Goal: Communication & Community: Connect with others

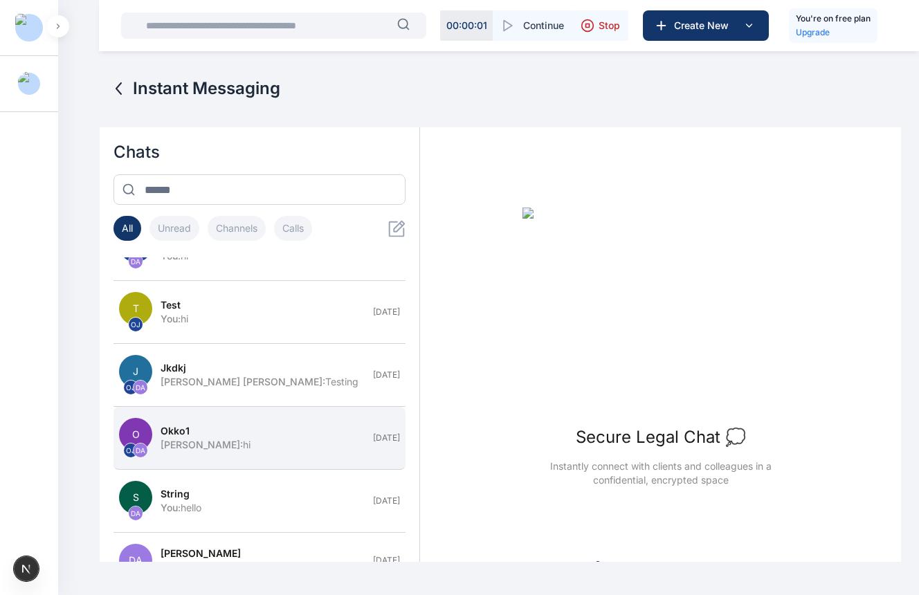
scroll to position [349, 0]
click at [283, 458] on button "O OJ DA Okko1 [PERSON_NAME] : hi [DATE]" at bounding box center [260, 437] width 292 height 63
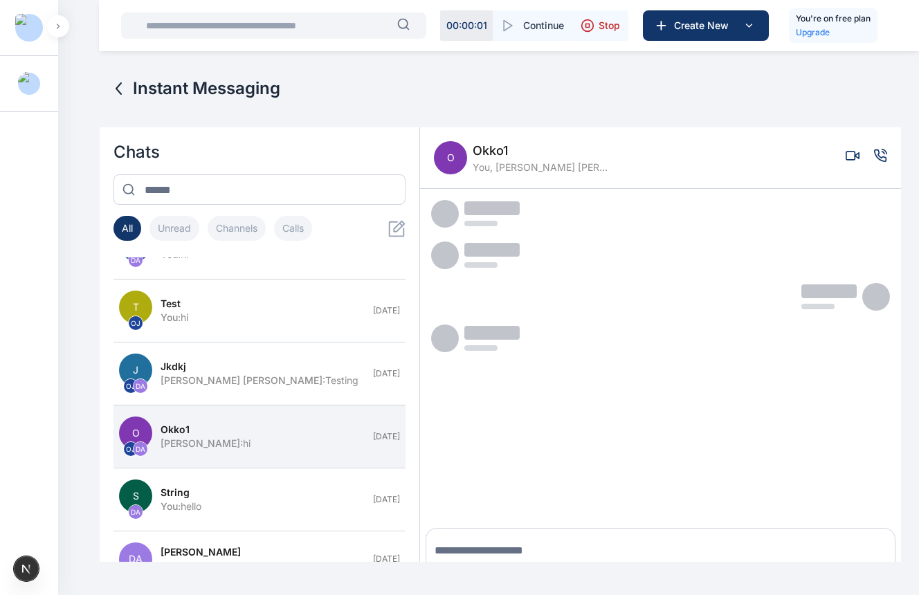
click at [878, 159] on icon "Voice call" at bounding box center [881, 156] width 12 height 12
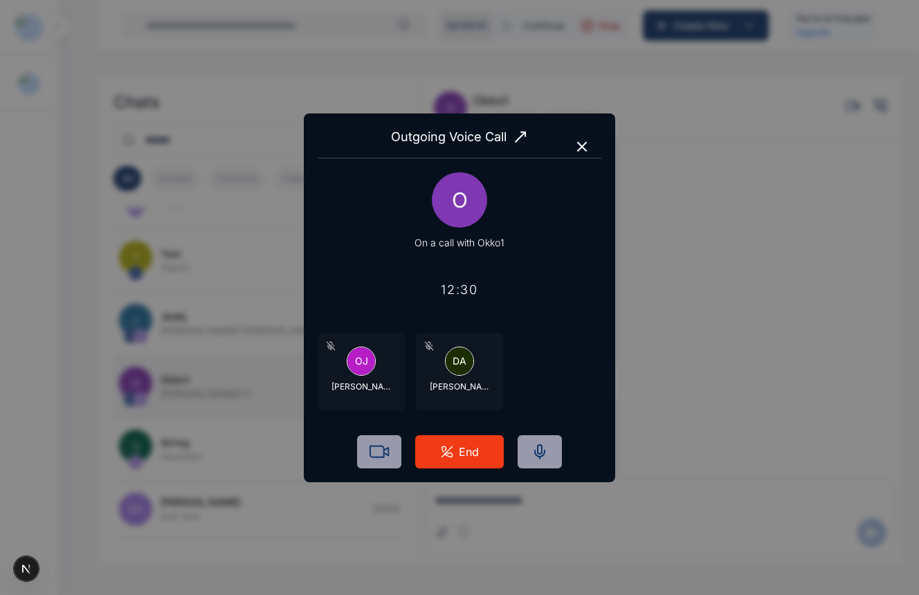
scroll to position [0, 0]
